Goal: Task Accomplishment & Management: Use online tool/utility

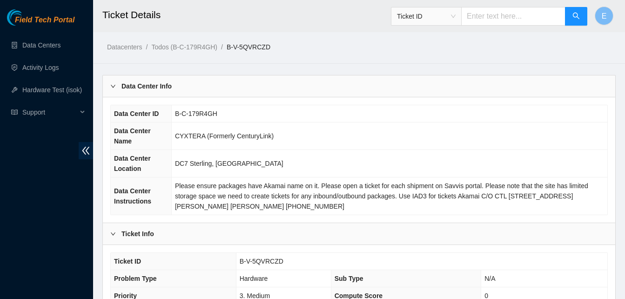
click at [558, 45] on div "Datacenters / Todos (B-C-179R4GH) / B-V-5QVRCZD /" at bounding box center [359, 26] width 532 height 52
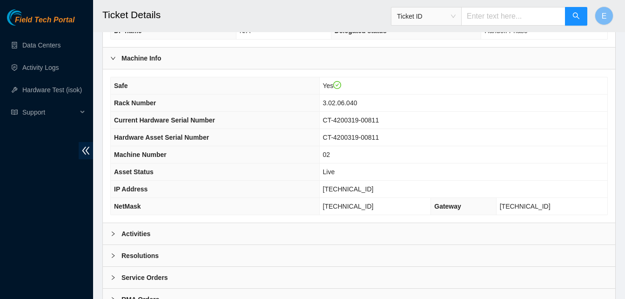
scroll to position [322, 0]
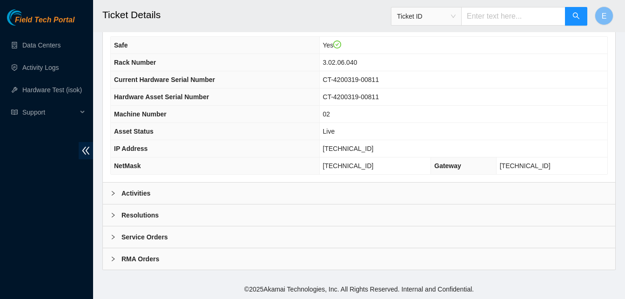
click at [137, 194] on b "Activities" at bounding box center [135, 193] width 29 height 10
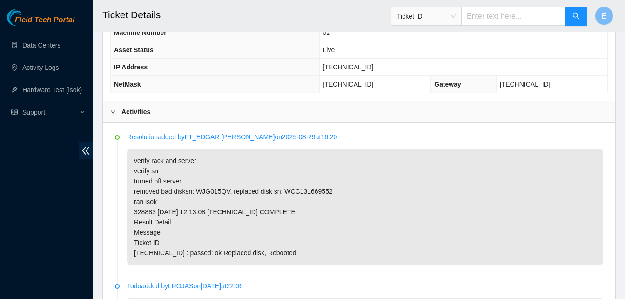
scroll to position [404, 0]
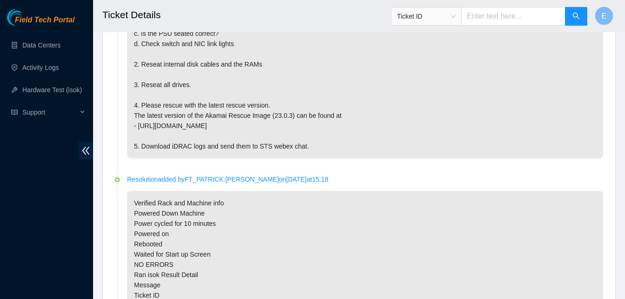
scroll to position [603, 0]
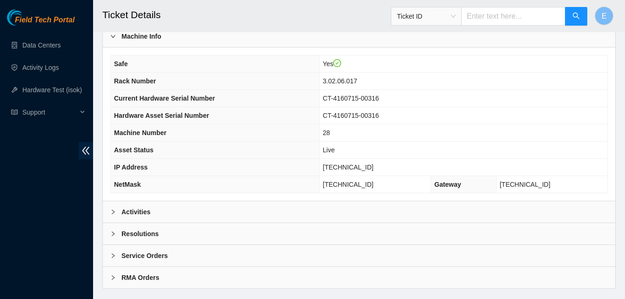
scroll to position [322, 0]
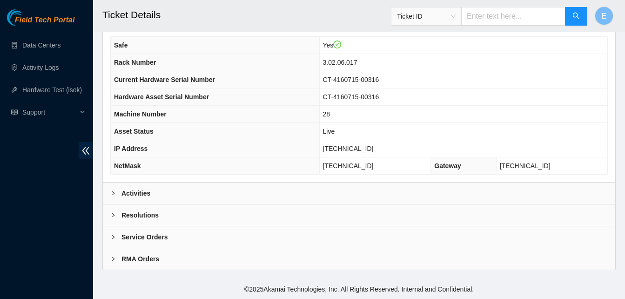
click at [140, 192] on b "Activities" at bounding box center [135, 193] width 29 height 10
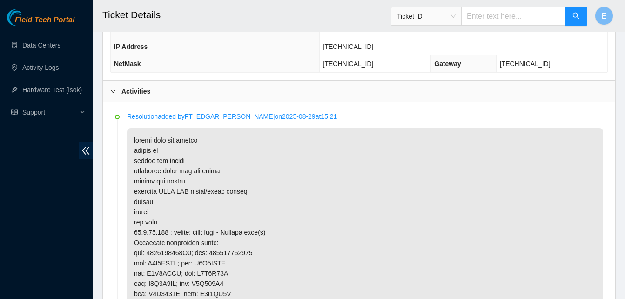
scroll to position [425, 0]
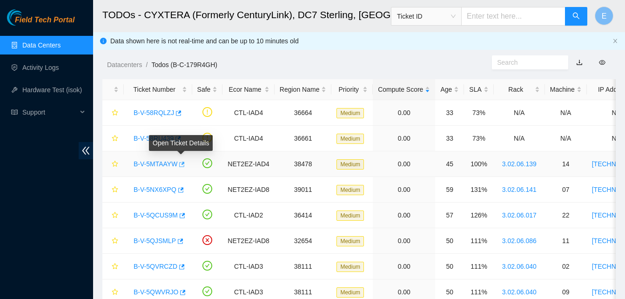
click at [181, 165] on icon "button" at bounding box center [181, 164] width 7 height 7
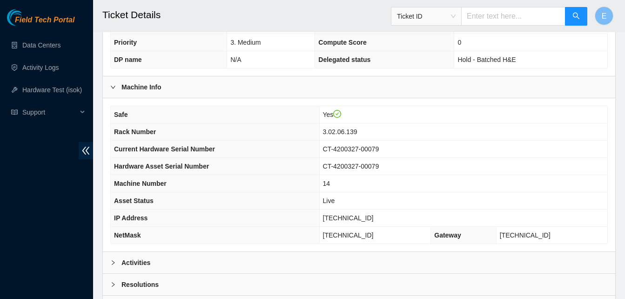
scroll to position [322, 0]
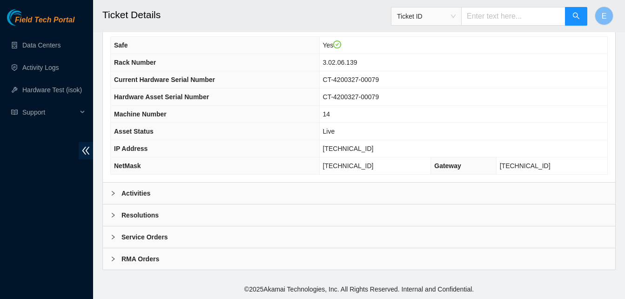
click at [140, 191] on b "Activities" at bounding box center [135, 193] width 29 height 10
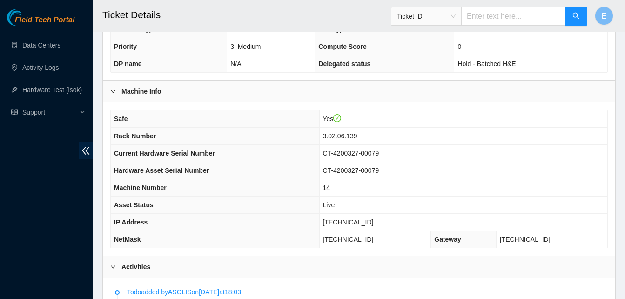
scroll to position [248, 0]
drag, startPoint x: 351, startPoint y: 221, endPoint x: 389, endPoint y: 221, distance: 37.7
click at [389, 221] on td "[TECHNICAL_ID]" at bounding box center [463, 222] width 288 height 17
copy span "[TECHNICAL_ID]"
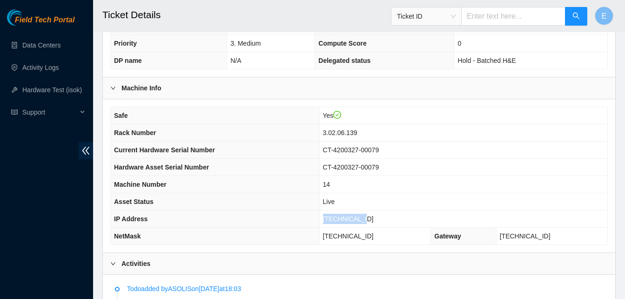
scroll to position [252, 0]
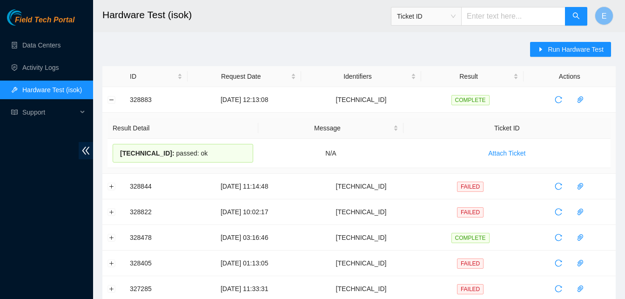
click at [203, 40] on main "Hardware Test (isok) Ticket ID E Run Hardware Test ID Request Date Identifiers …" at bounding box center [359, 183] width 532 height 366
click at [110, 100] on button "Collapse row" at bounding box center [111, 99] width 7 height 7
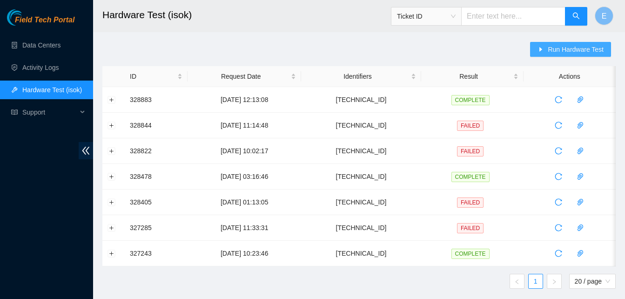
click at [556, 50] on span "Run Hardware Test" at bounding box center [576, 49] width 56 height 10
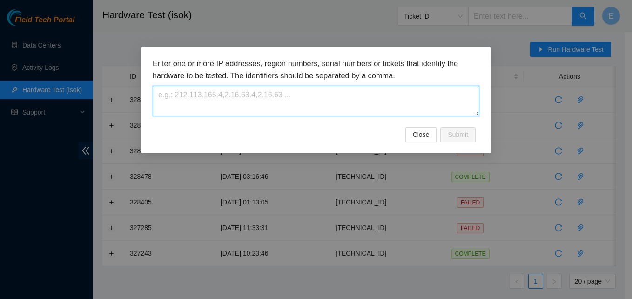
click at [309, 97] on textarea at bounding box center [316, 101] width 327 height 30
paste textarea "[TECHNICAL_ID]"
type textarea "[TECHNICAL_ID]"
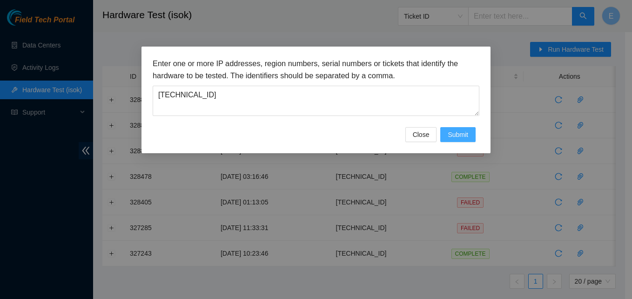
click at [454, 132] on span "Submit" at bounding box center [458, 134] width 20 height 10
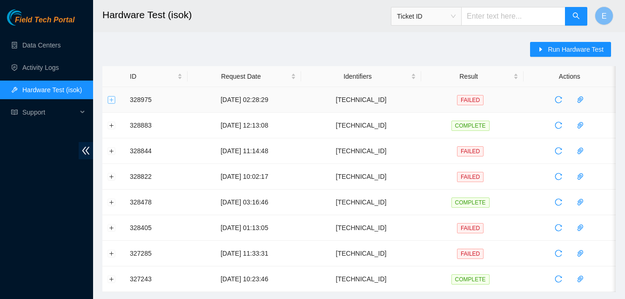
click at [112, 99] on button "Expand row" at bounding box center [111, 99] width 7 height 7
